Goal: Task Accomplishment & Management: Manage account settings

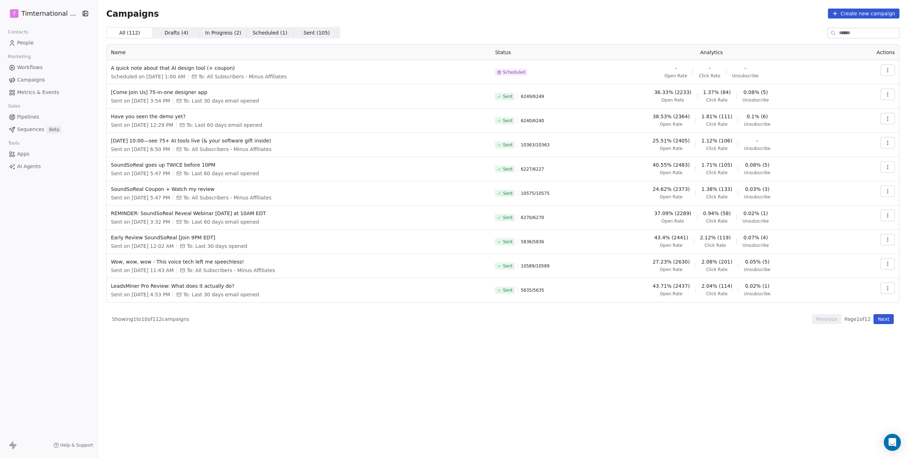
click at [28, 44] on span "People" at bounding box center [25, 42] width 17 height 7
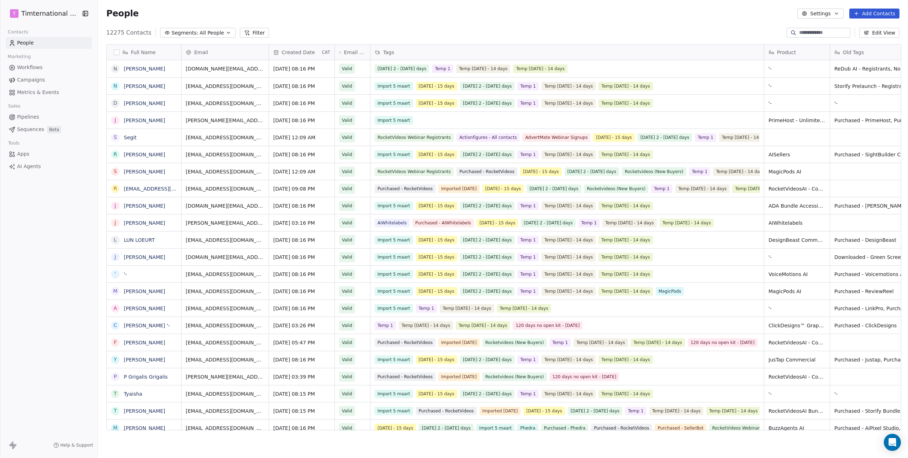
scroll to position [398, 807]
click at [116, 52] on button "button" at bounding box center [117, 52] width 6 height 6
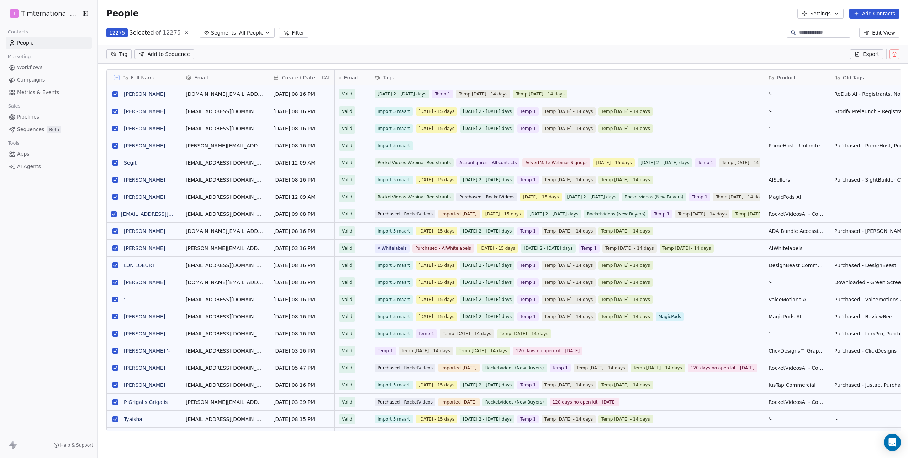
click at [854, 57] on button "Export" at bounding box center [866, 54] width 33 height 10
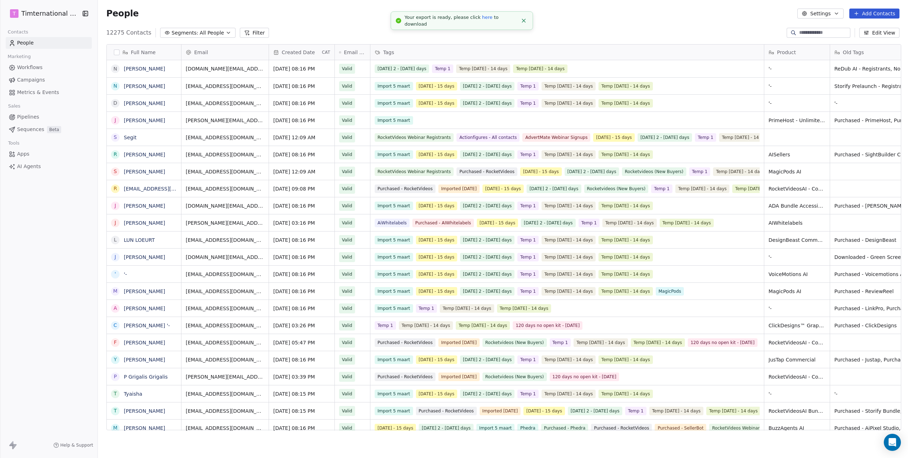
click at [482, 20] on link "here" at bounding box center [487, 17] width 10 height 5
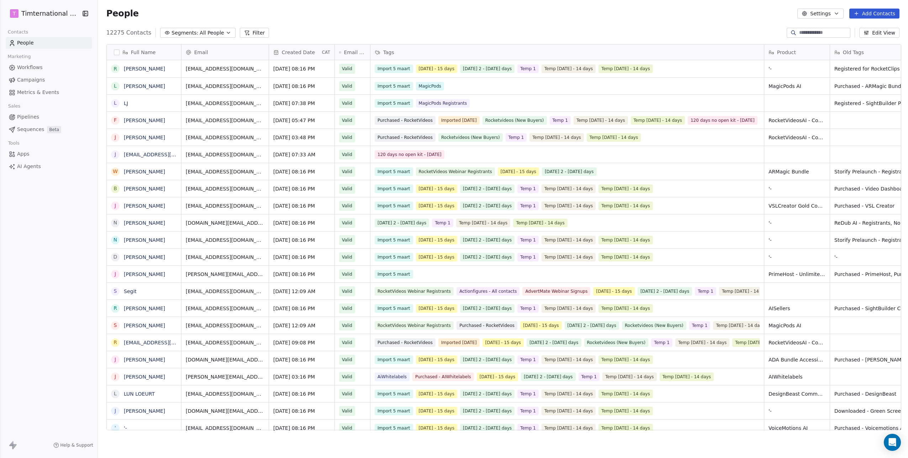
click at [47, 17] on html "T Timternational B.V. Contacts People Marketing Workflows Campaigns Metrics & E…" at bounding box center [454, 229] width 908 height 458
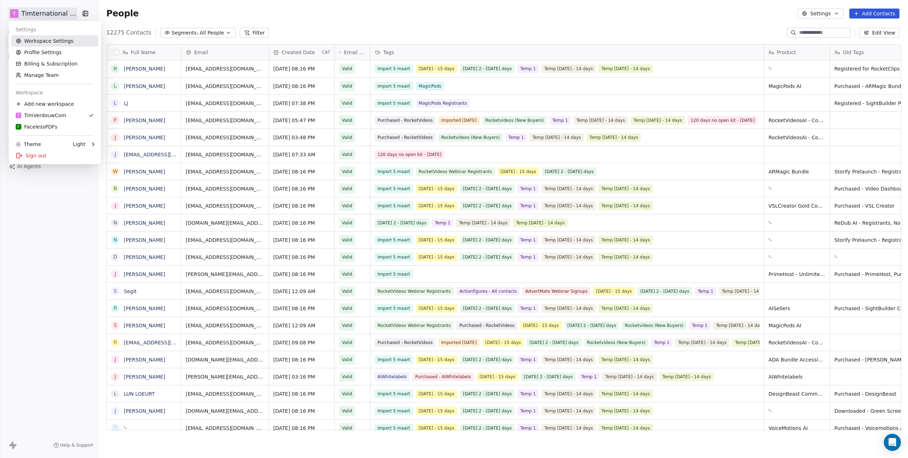
click at [53, 40] on link "Workspace Settings" at bounding box center [54, 40] width 87 height 11
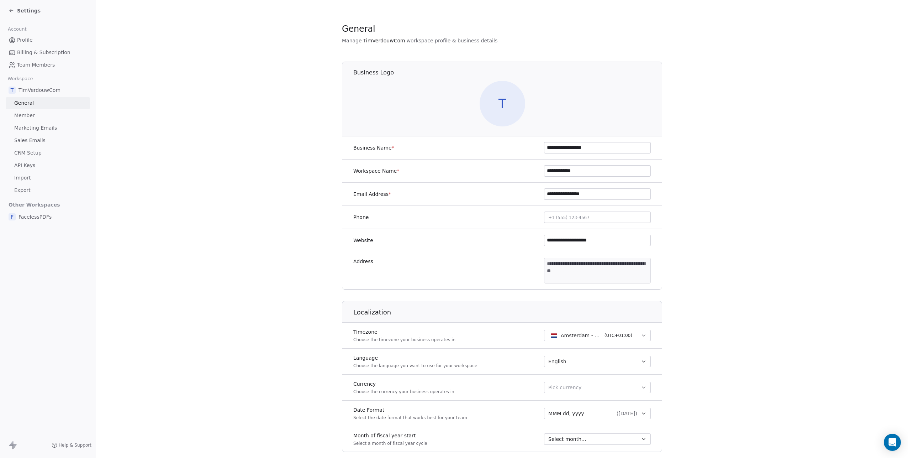
click at [23, 189] on span "Export" at bounding box center [22, 190] width 16 height 7
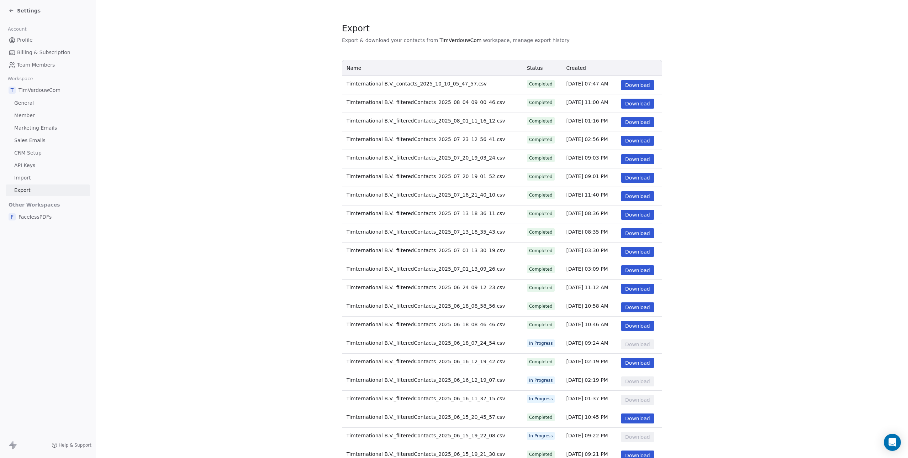
scroll to position [3, 0]
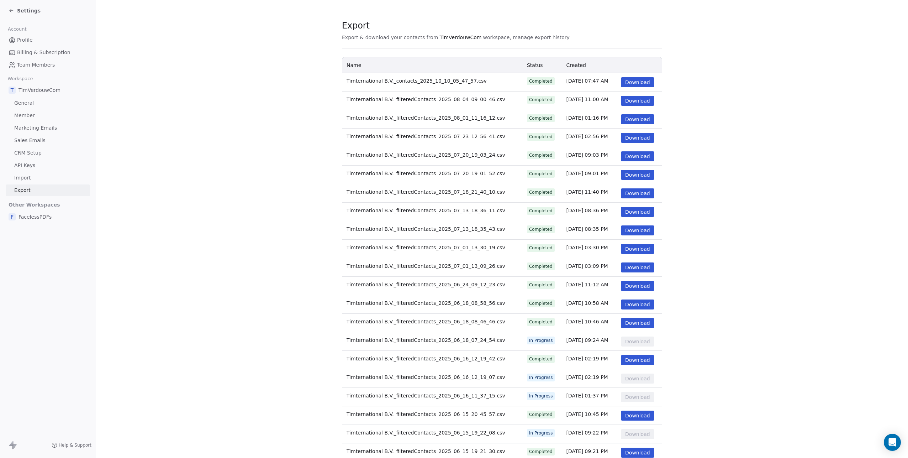
click at [14, 12] on div "Settings" at bounding box center [25, 10] width 32 height 7
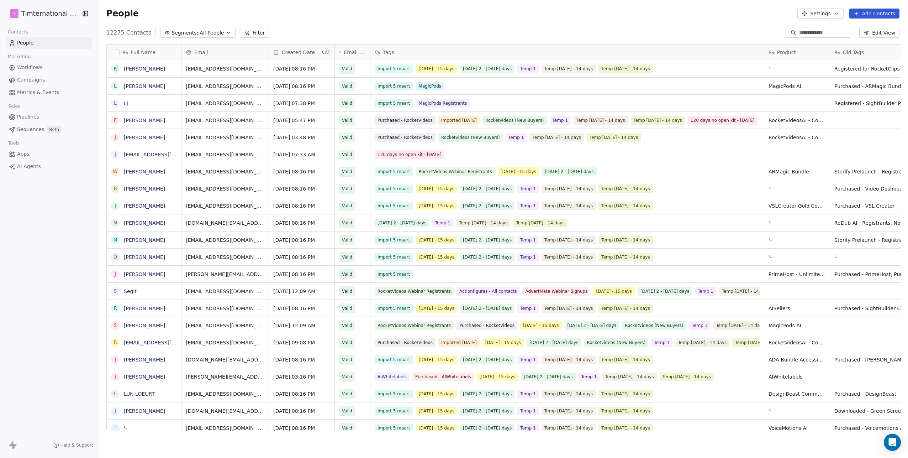
scroll to position [398, 807]
click at [49, 14] on html "T Timternational B.V. Contacts People Marketing Workflows Campaigns Metrics & E…" at bounding box center [454, 229] width 908 height 458
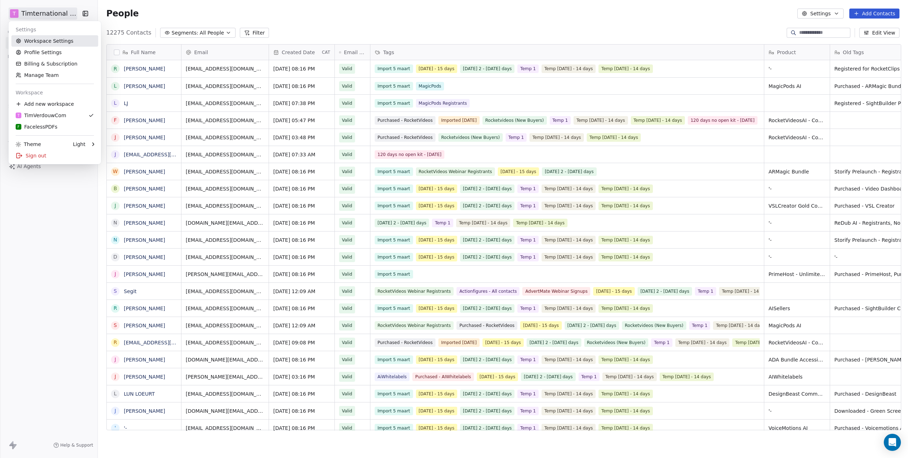
click at [63, 40] on link "Workspace Settings" at bounding box center [54, 40] width 87 height 11
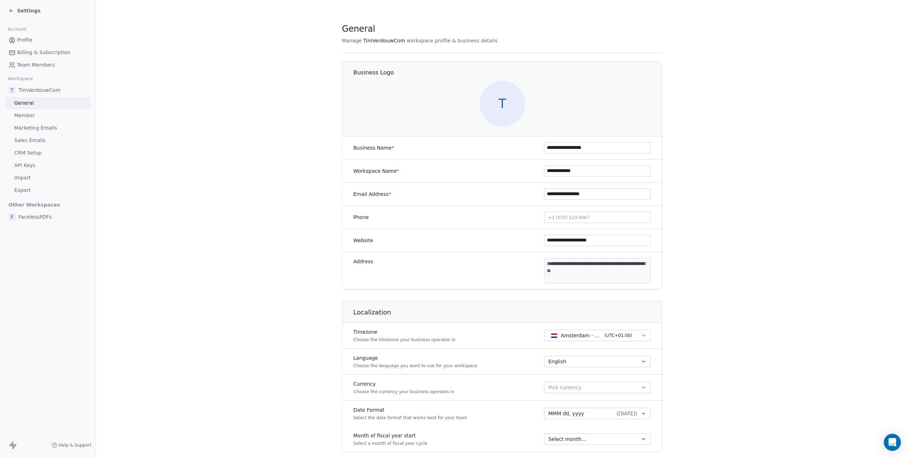
click at [14, 10] on div "Settings" at bounding box center [25, 10] width 32 height 7
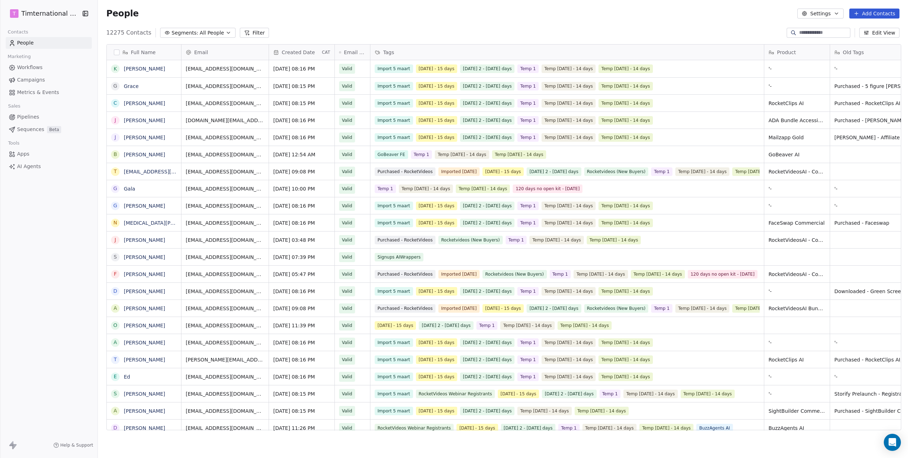
scroll to position [398, 807]
click at [42, 11] on html "T Timternational B.V. Contacts People Marketing Workflows Campaigns Metrics & E…" at bounding box center [454, 229] width 908 height 458
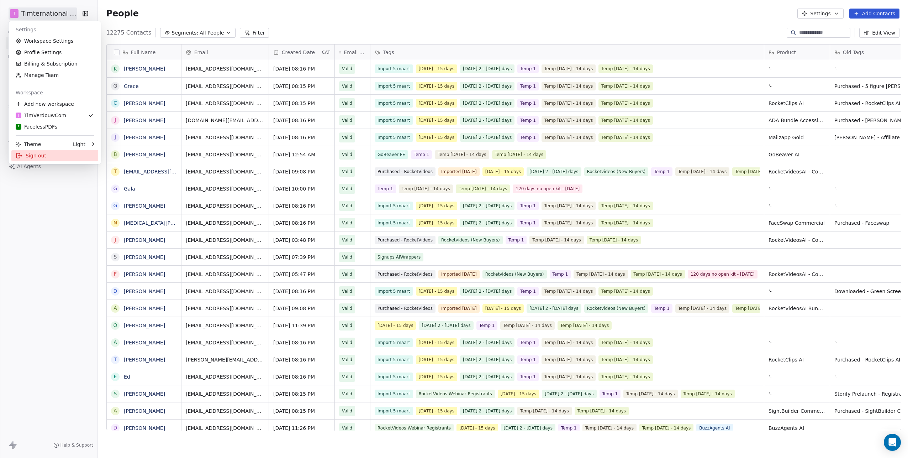
click at [30, 153] on div "Sign out" at bounding box center [54, 155] width 87 height 11
